Goal: Find specific page/section: Find specific page/section

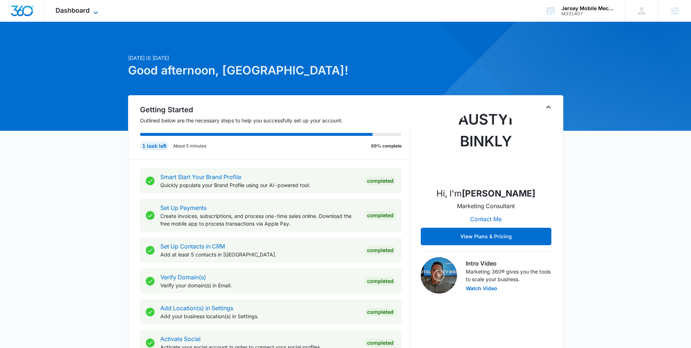
click at [80, 11] on span "Dashboard" at bounding box center [73, 11] width 34 height 8
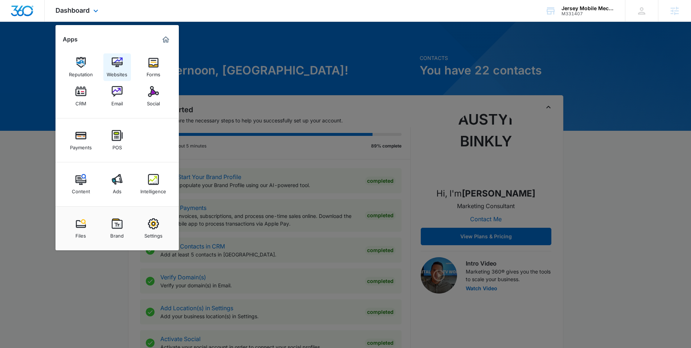
click at [113, 67] on img at bounding box center [117, 62] width 11 height 11
